Goal: Information Seeking & Learning: Learn about a topic

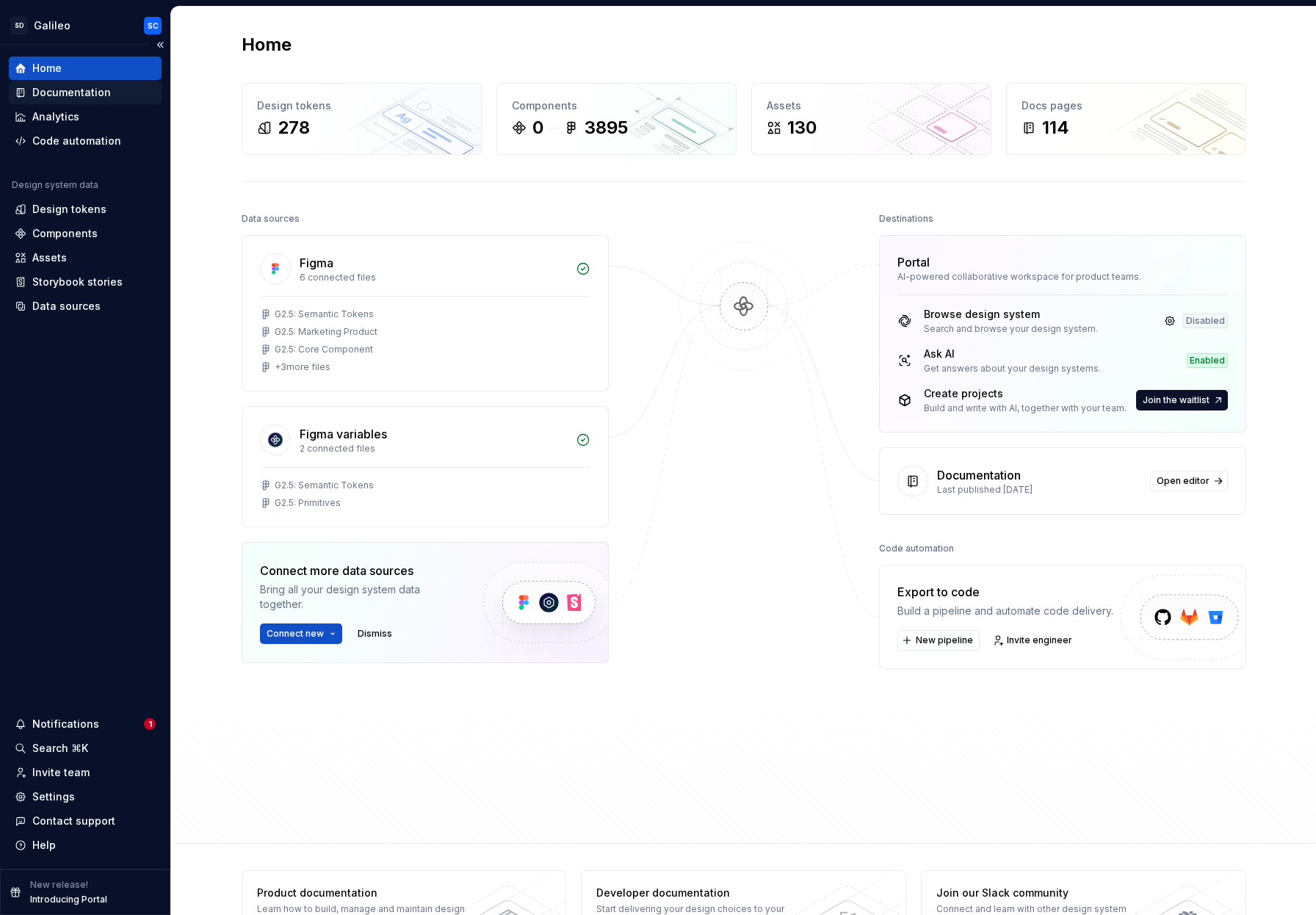
click at [107, 90] on div "Documentation" at bounding box center [71, 92] width 78 height 15
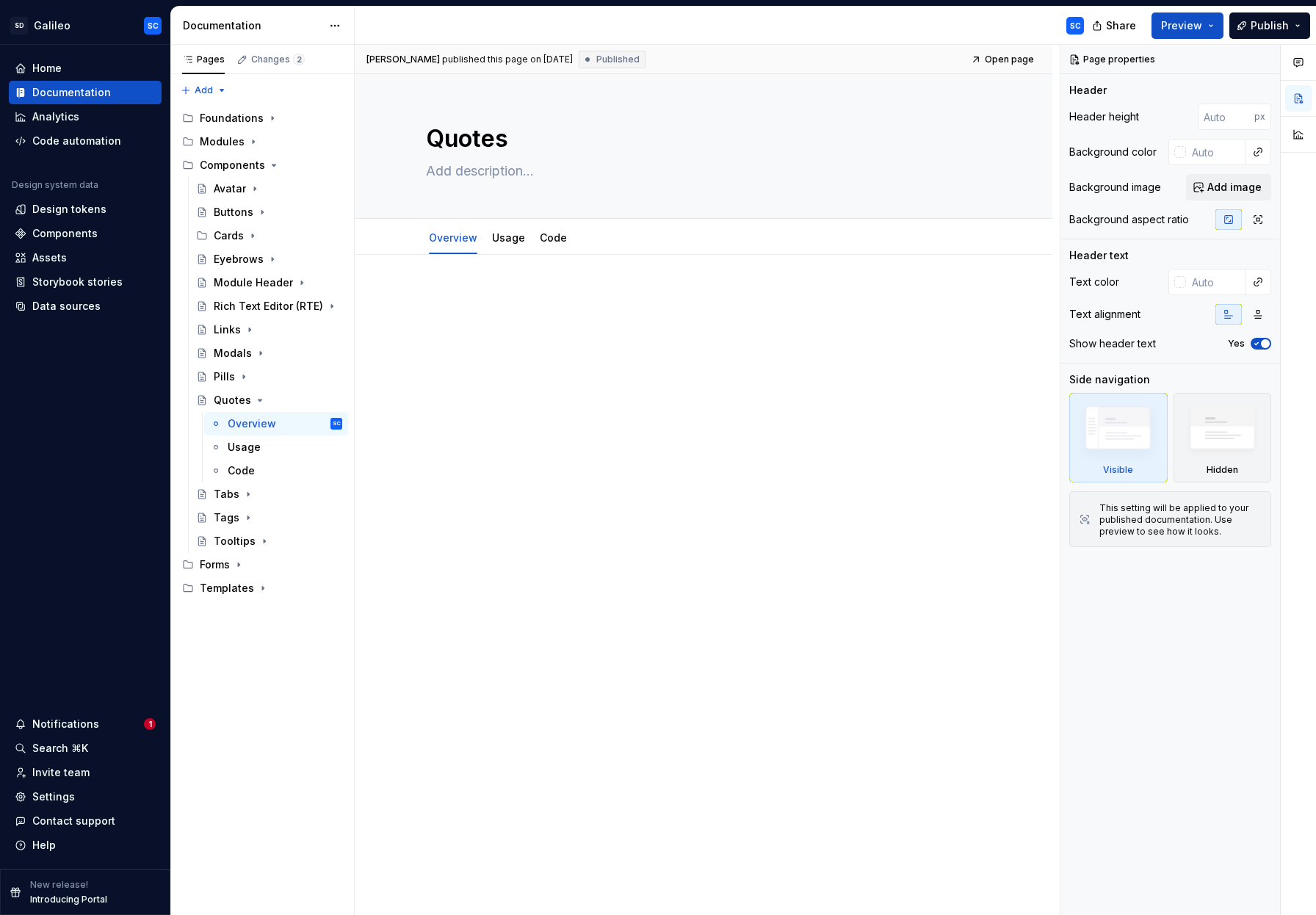
type textarea "*"
